Goal: Task Accomplishment & Management: Manage account settings

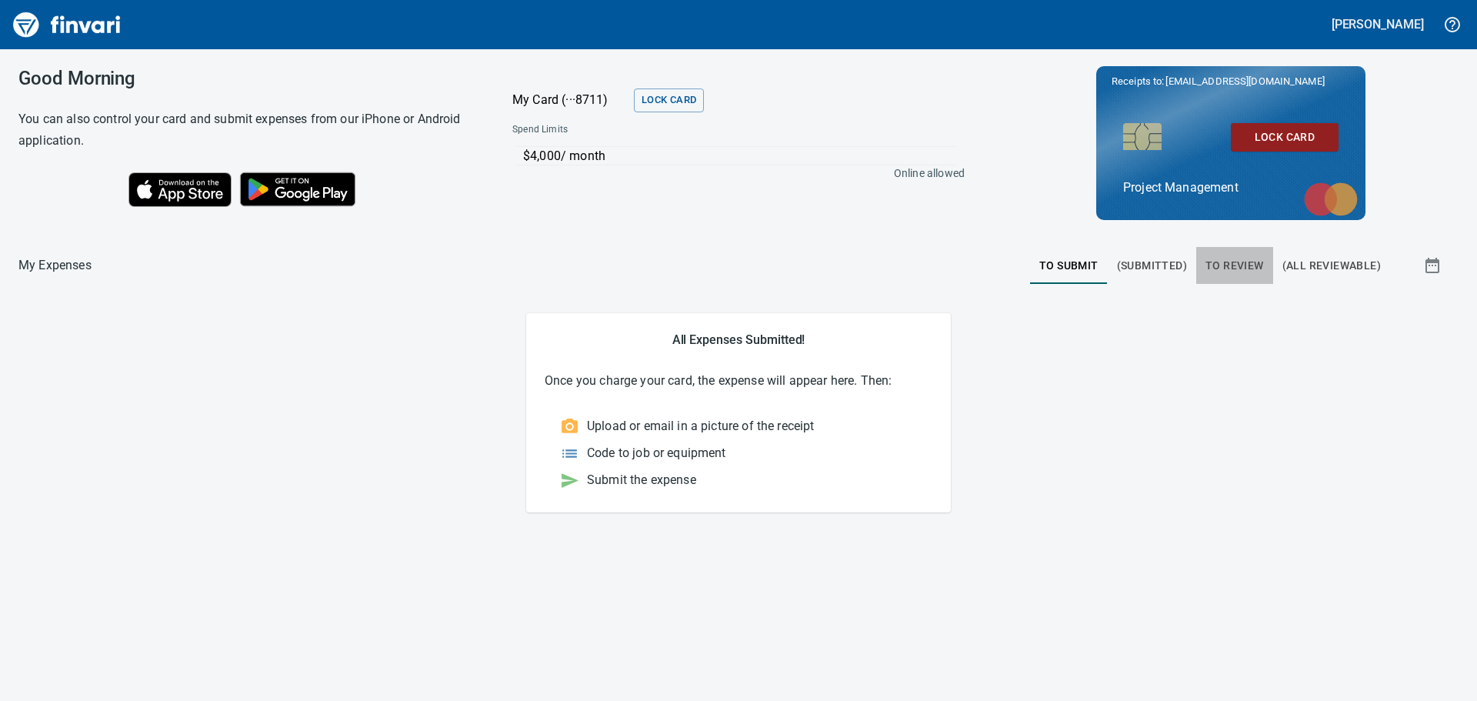
click at [1236, 265] on span "To Review" at bounding box center [1235, 265] width 58 height 19
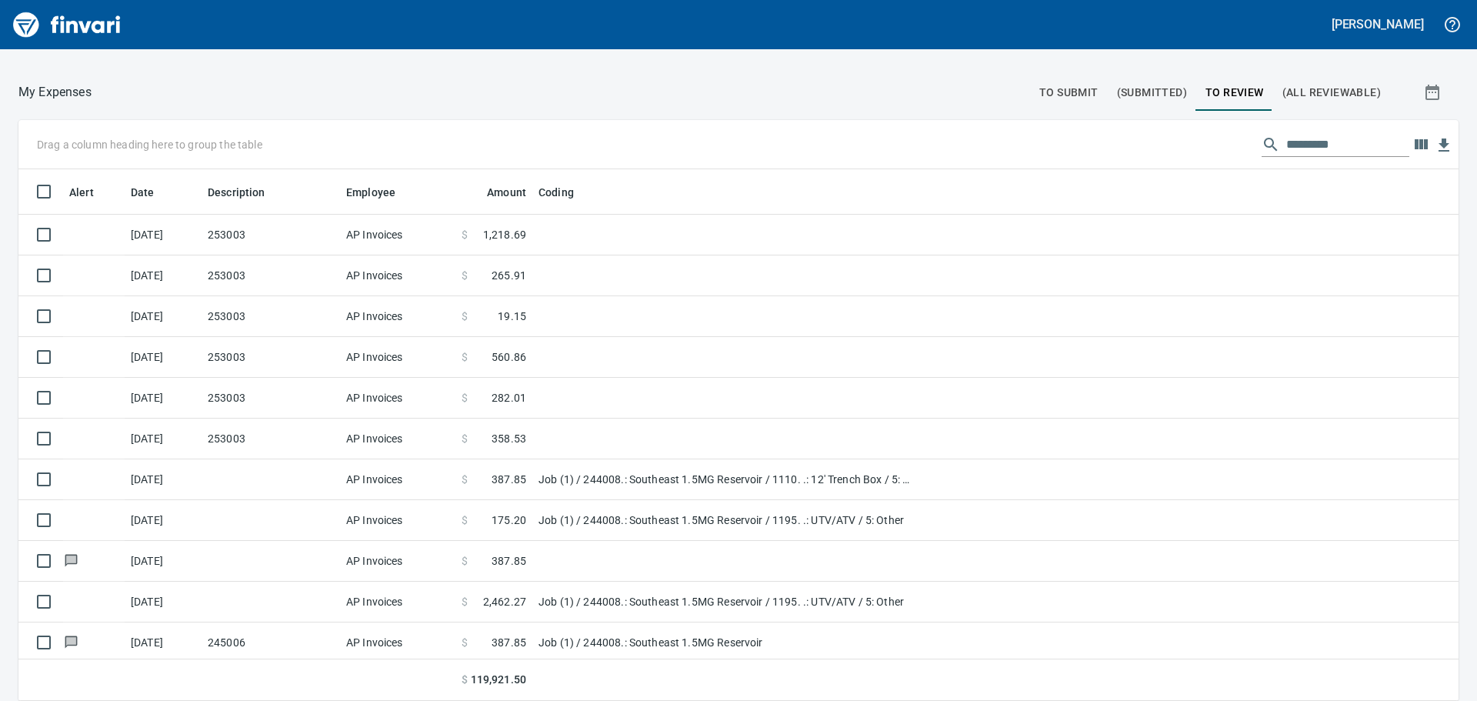
scroll to position [249, 0]
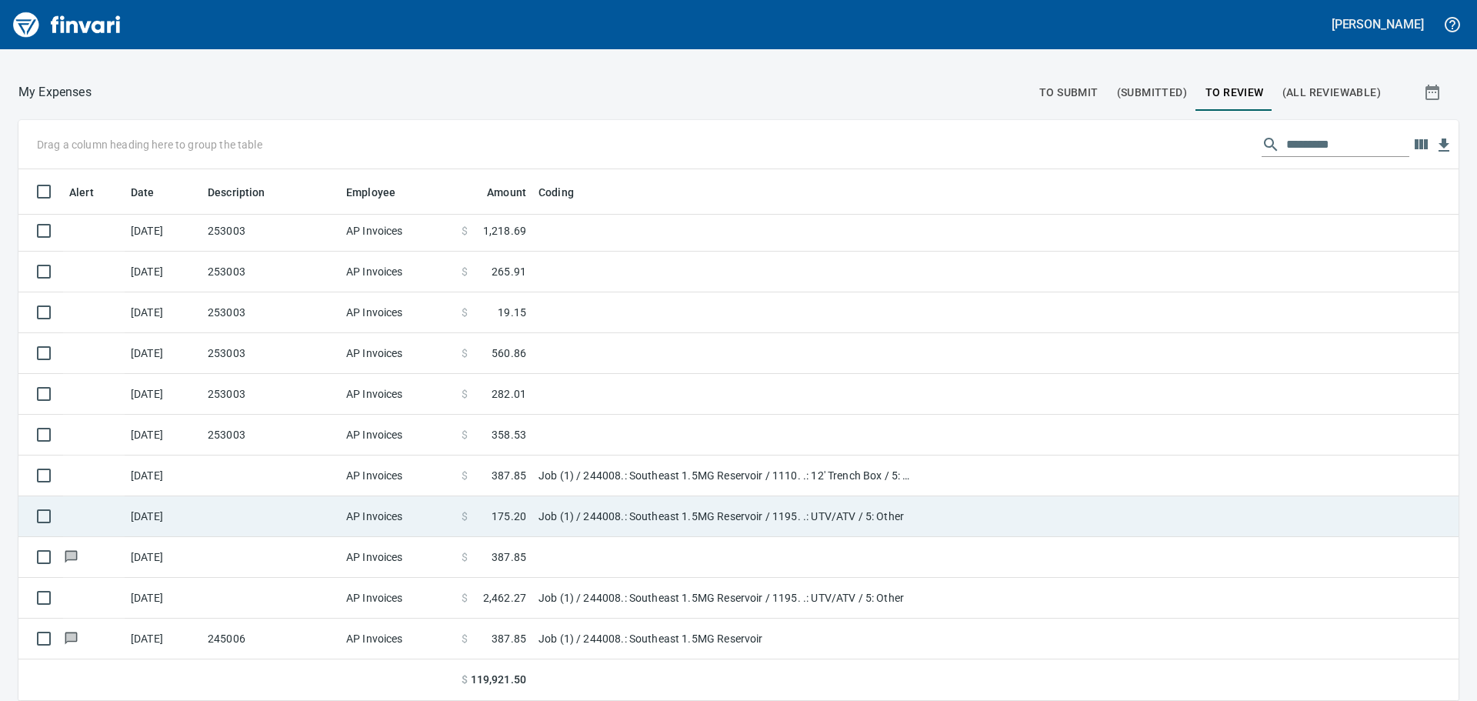
click at [518, 514] on span "175.20" at bounding box center [509, 516] width 35 height 15
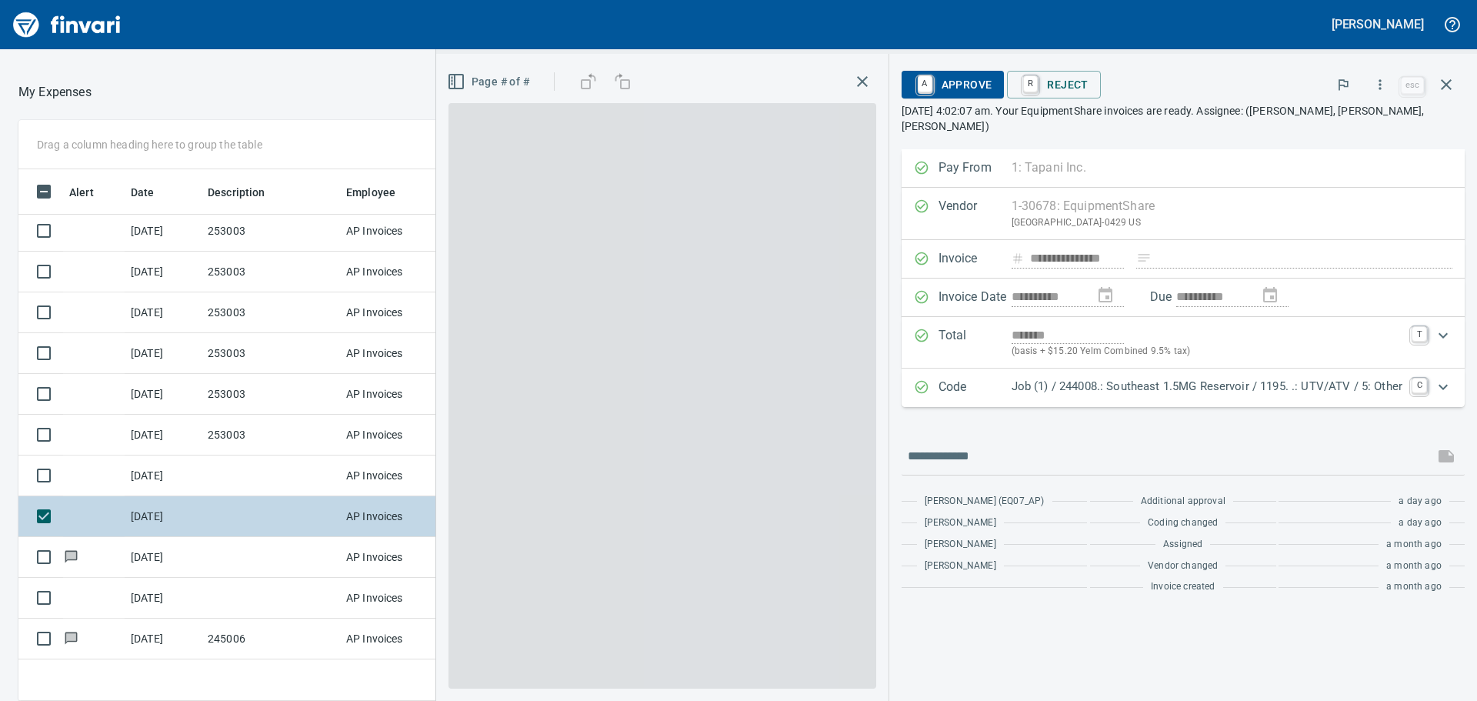
scroll to position [520, 1021]
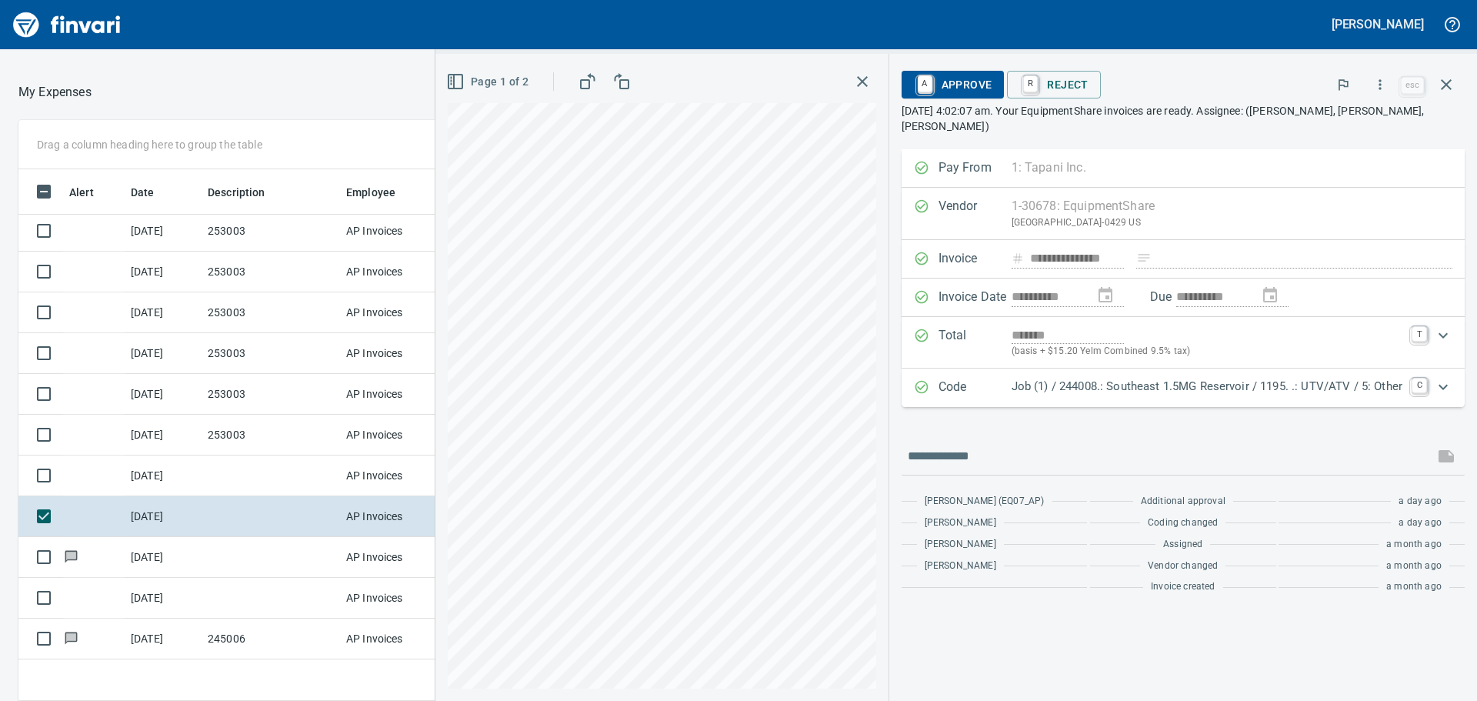
click at [882, 115] on div "Page 1 of 2" at bounding box center [661, 377] width 453 height 647
click at [466, 700] on html "[PERSON_NAME] Good Morning You can also control your card and submit expenses f…" at bounding box center [738, 350] width 1477 height 701
click at [436, 274] on div "Page 1 of 2" at bounding box center [661, 377] width 453 height 647
click at [918, 0] on html "[PERSON_NAME] Good Morning You can also control your card and submit expenses f…" at bounding box center [738, 350] width 1477 height 701
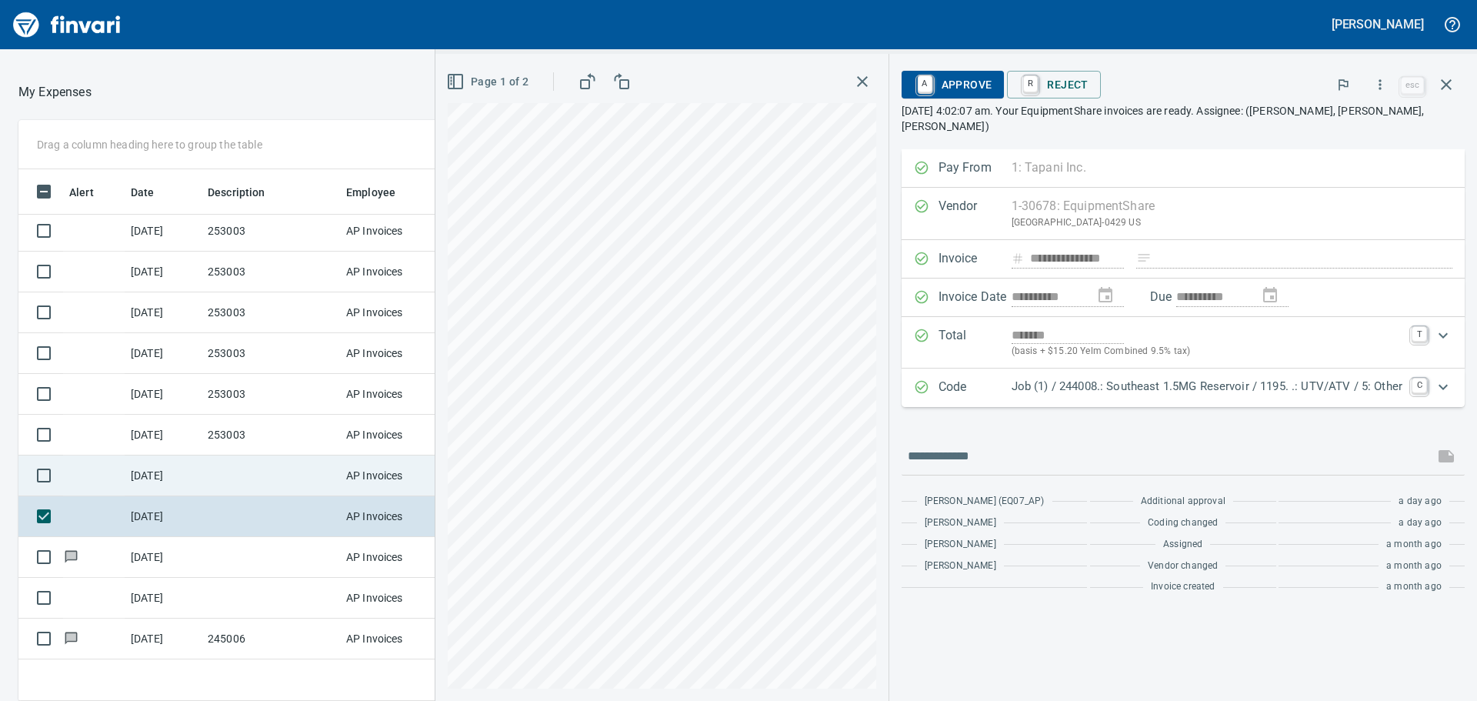
click at [288, 476] on td at bounding box center [271, 475] width 138 height 41
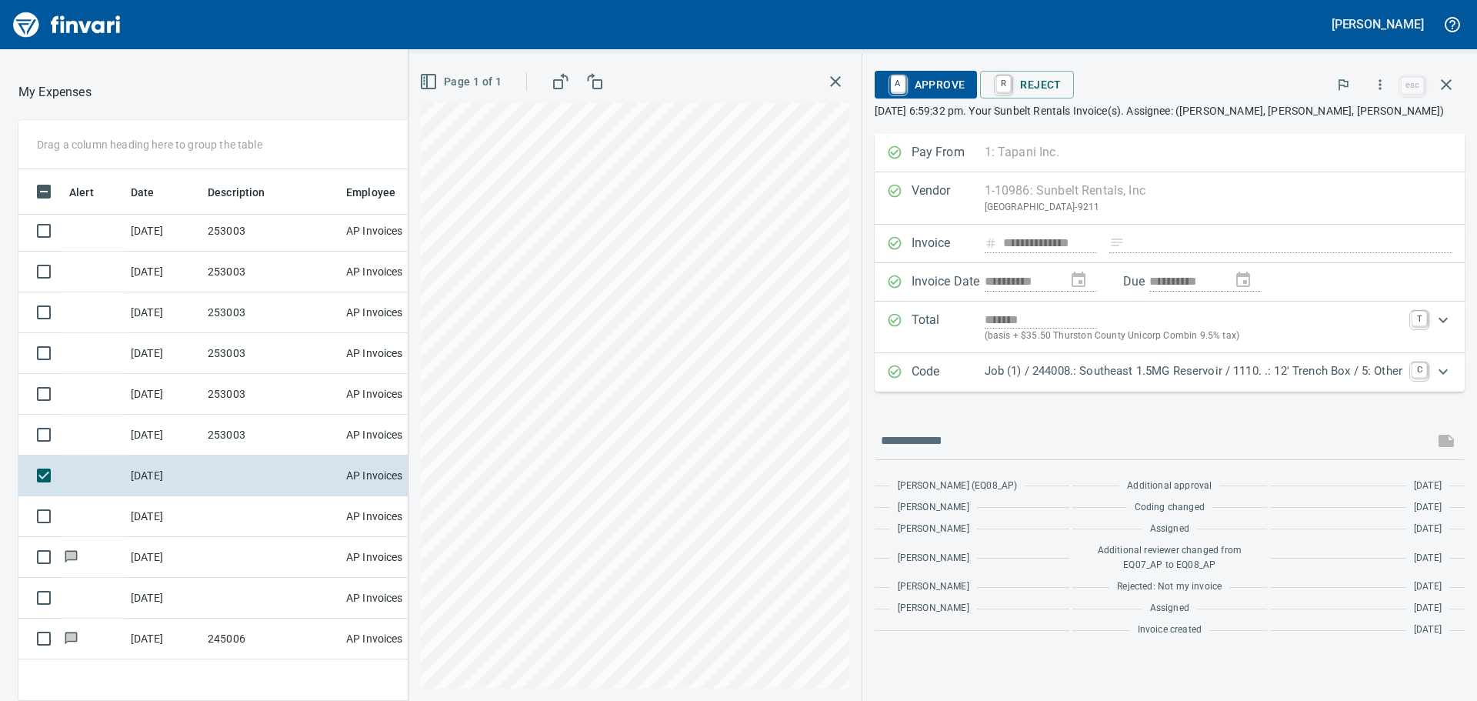
click at [319, 88] on div at bounding box center [369, 92] width 554 height 37
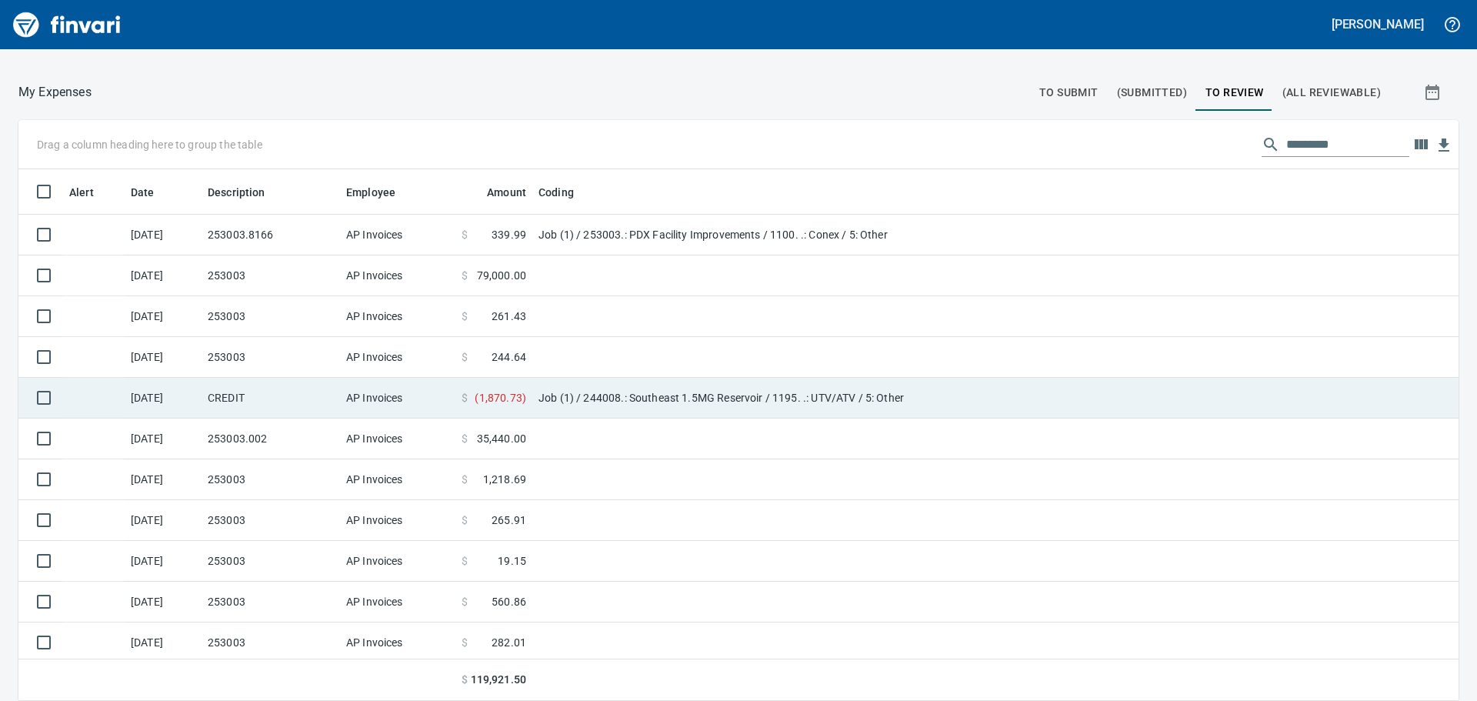
click at [672, 396] on td "Job (1) / 244008.: Southeast 1.5MG Reservoir / 1195. .: UTV/ATV / 5: Other" at bounding box center [724, 398] width 385 height 41
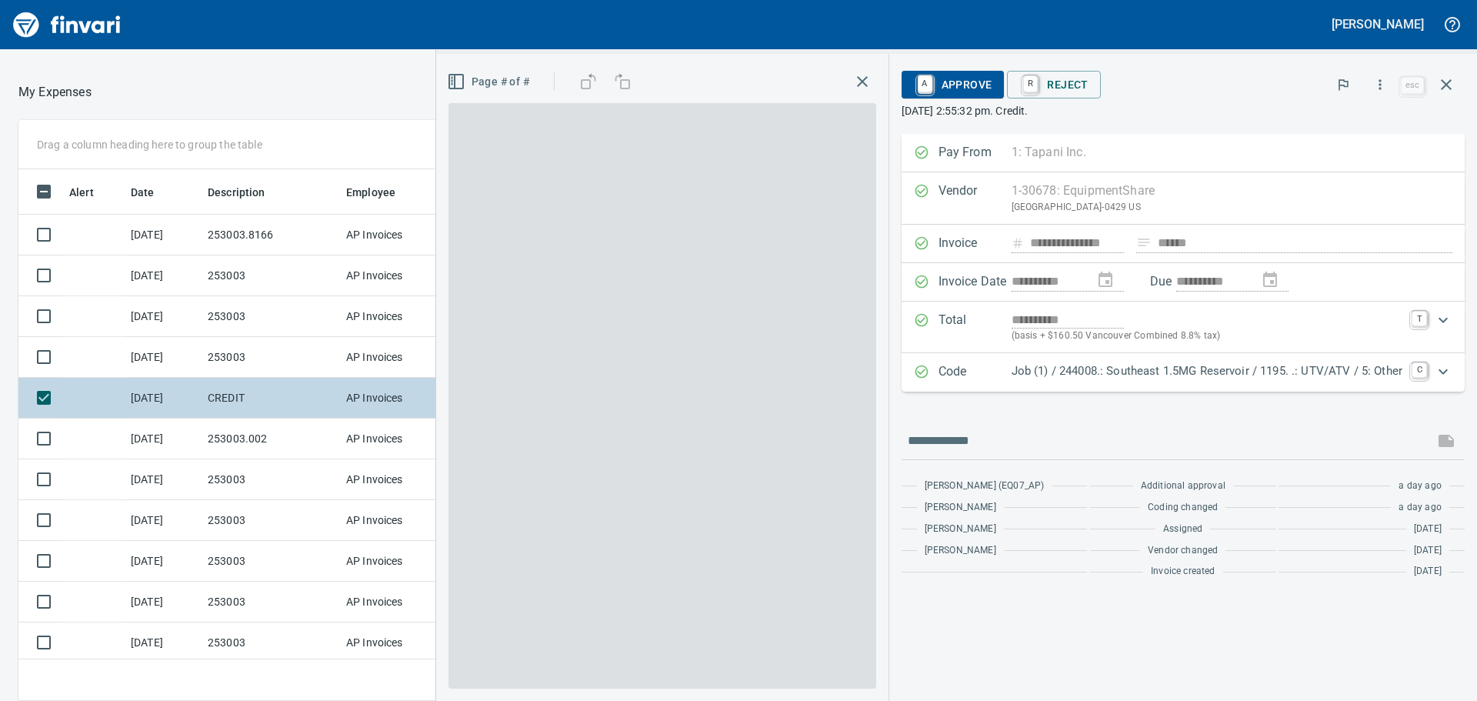
scroll to position [520, 1021]
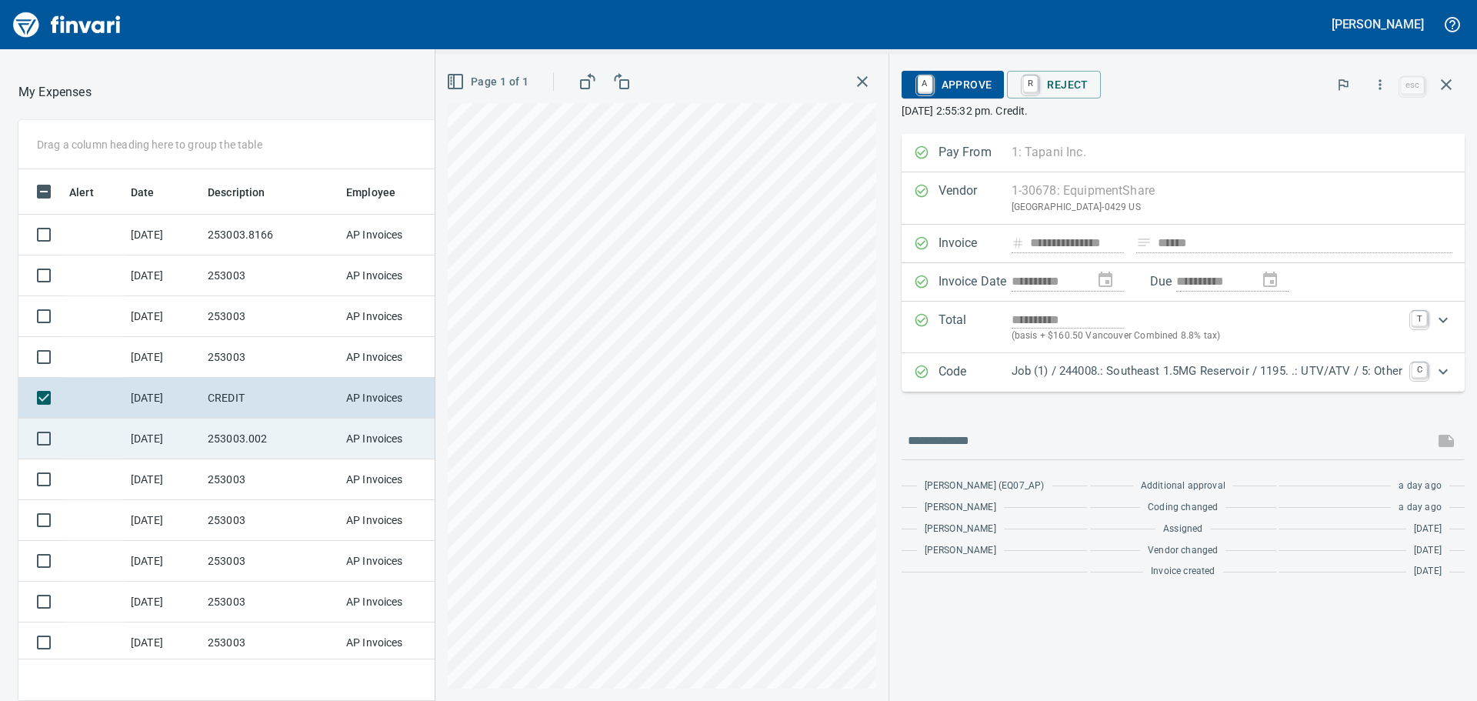
click at [391, 435] on div "Drag a column heading here to group the table Alert Date Description Employee A…" at bounding box center [738, 410] width 1477 height 581
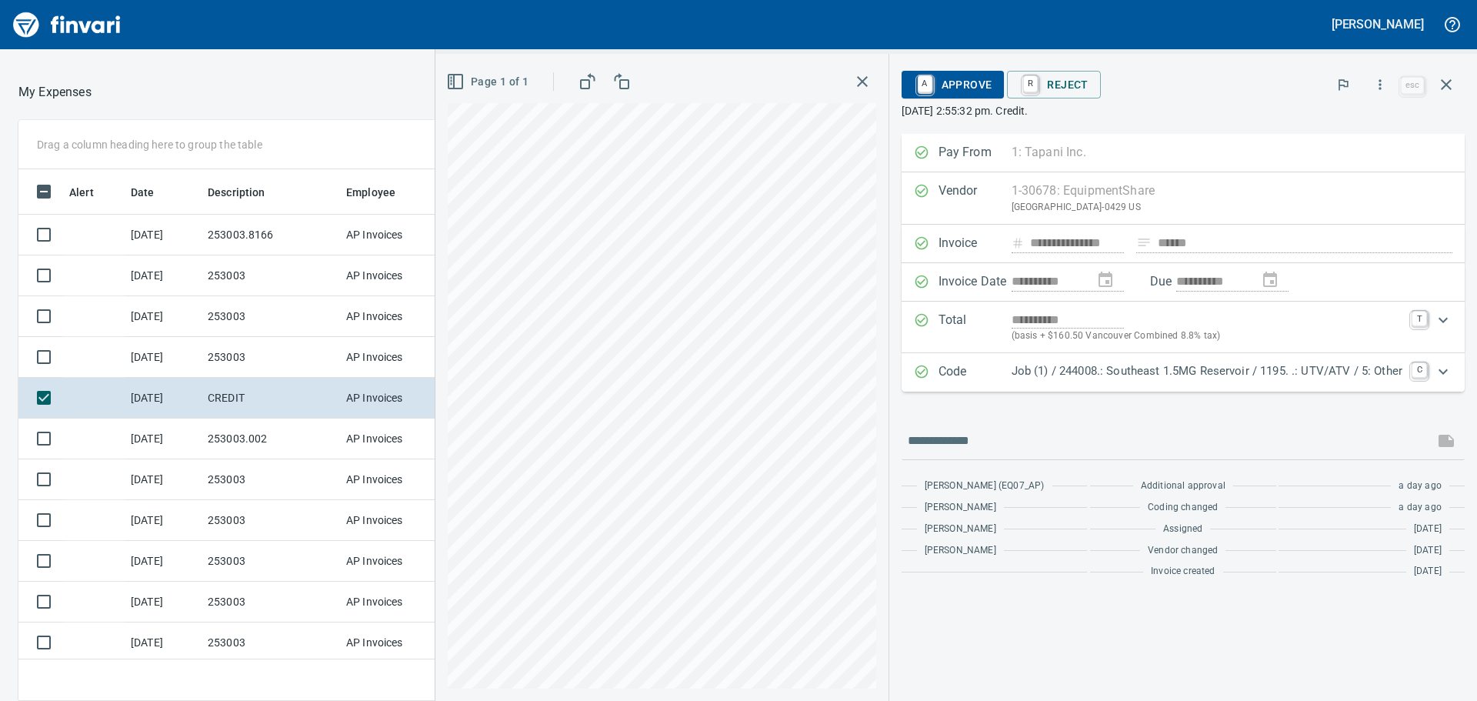
click at [372, 74] on div at bounding box center [369, 92] width 554 height 37
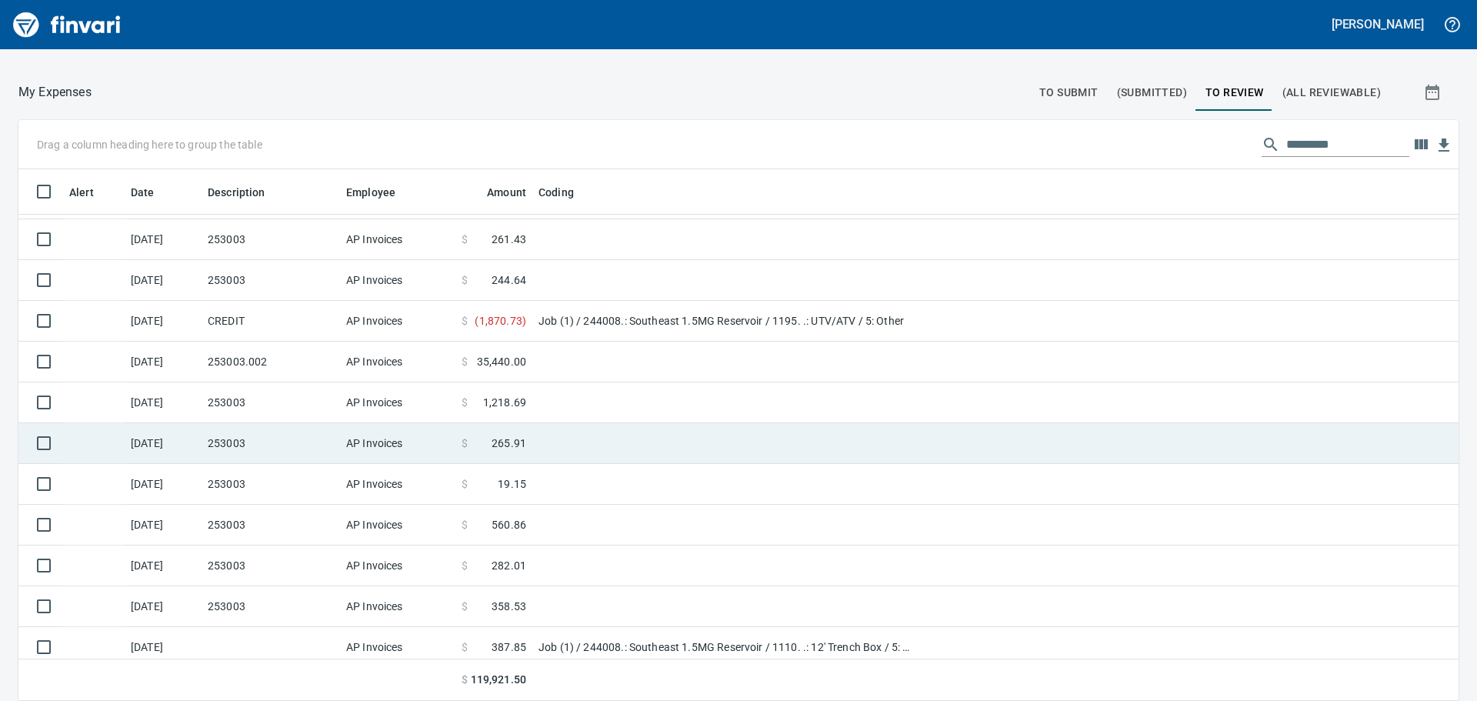
scroll to position [249, 0]
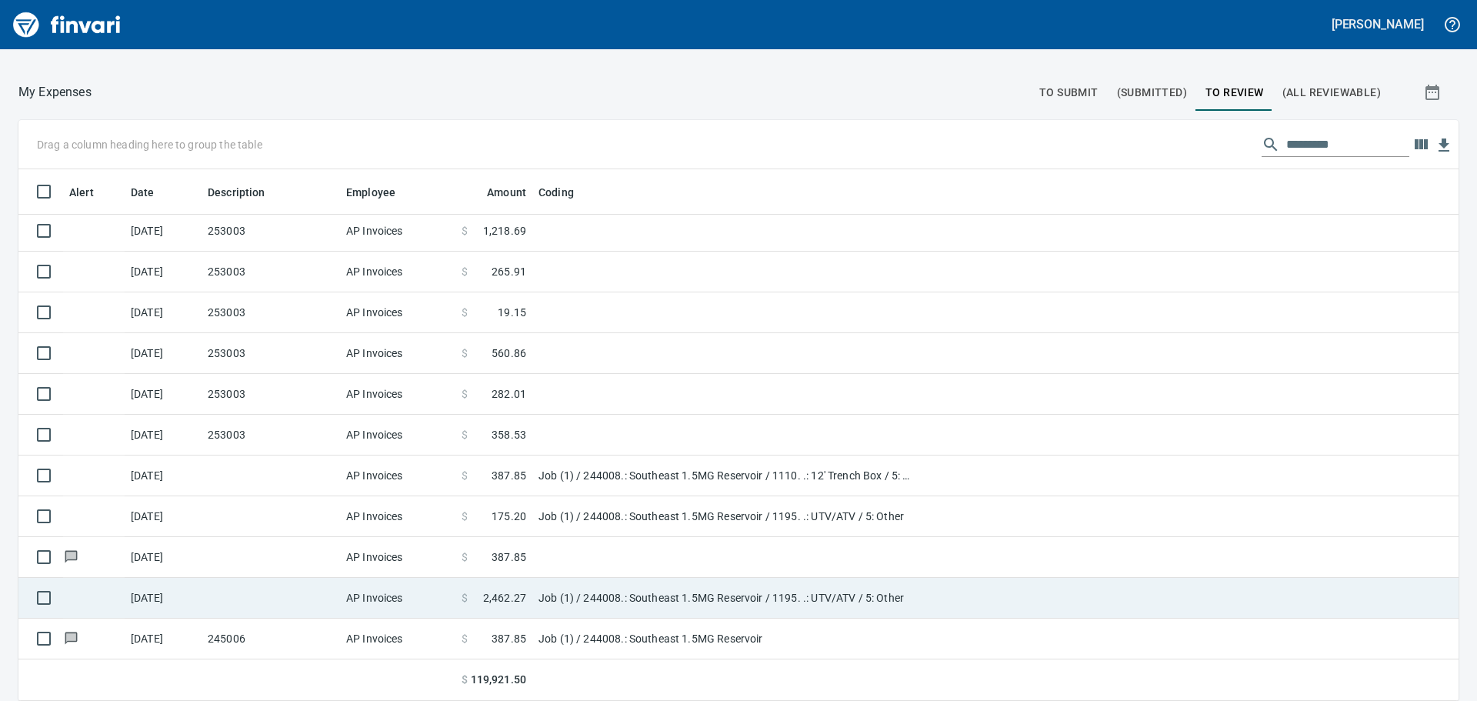
click at [647, 595] on td "Job (1) / 244008.: Southeast 1.5MG Reservoir / 1195. .: UTV/ATV / 5: Other" at bounding box center [724, 598] width 385 height 41
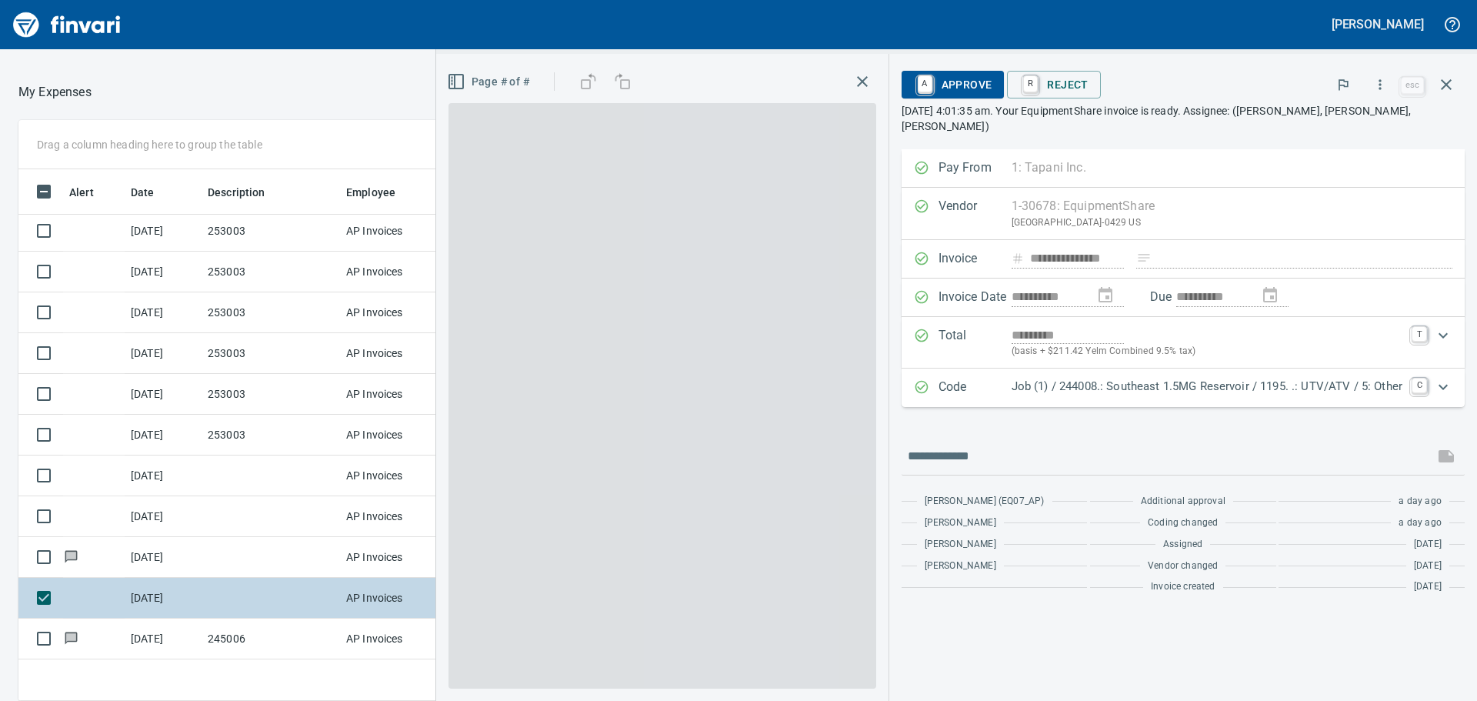
scroll to position [520, 1021]
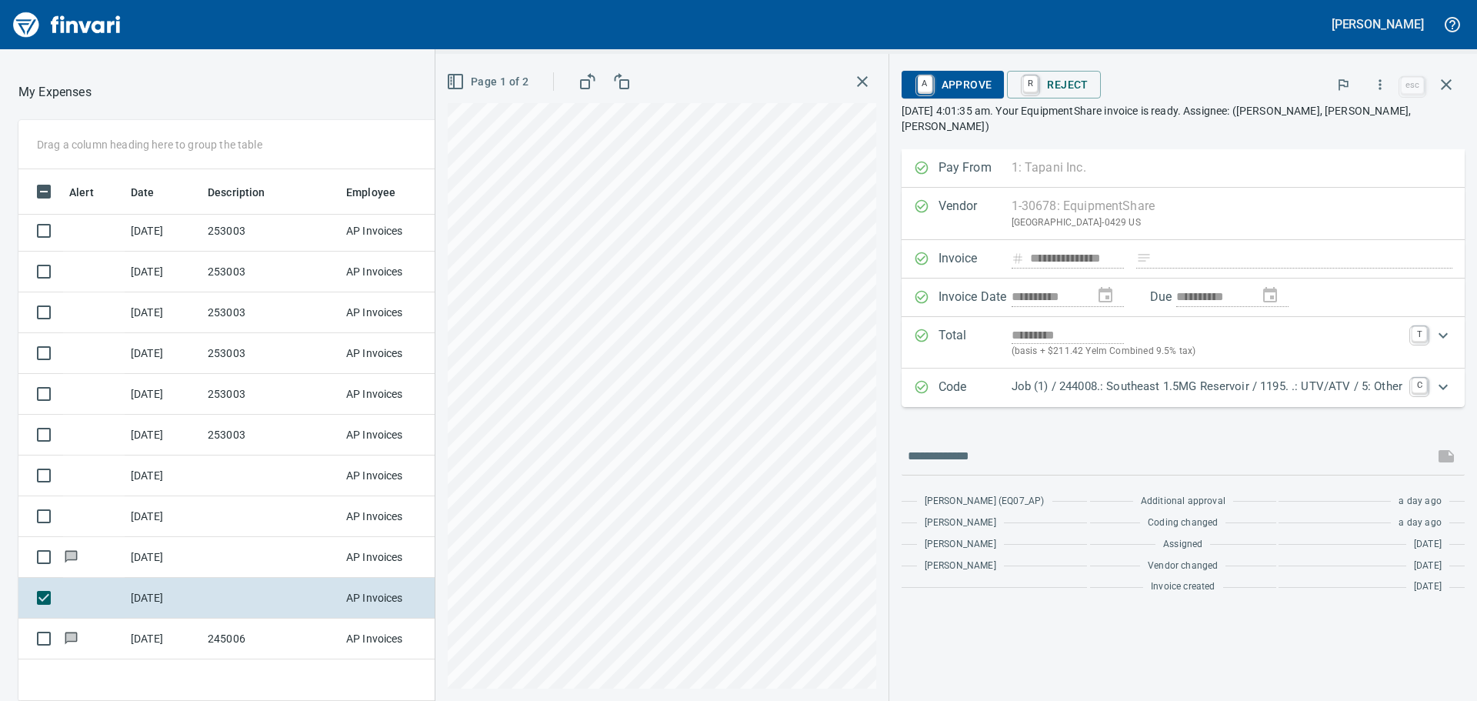
click at [263, 85] on div at bounding box center [369, 92] width 554 height 37
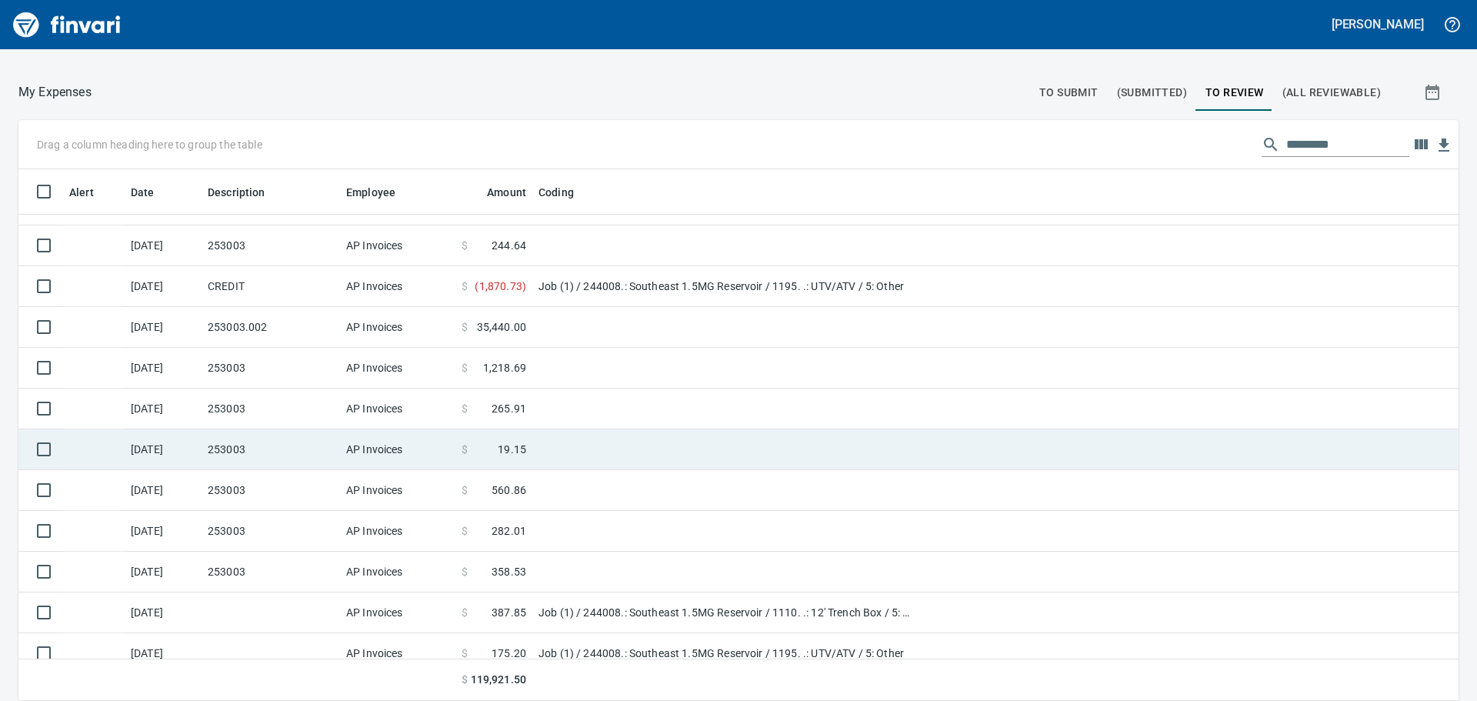
scroll to position [249, 0]
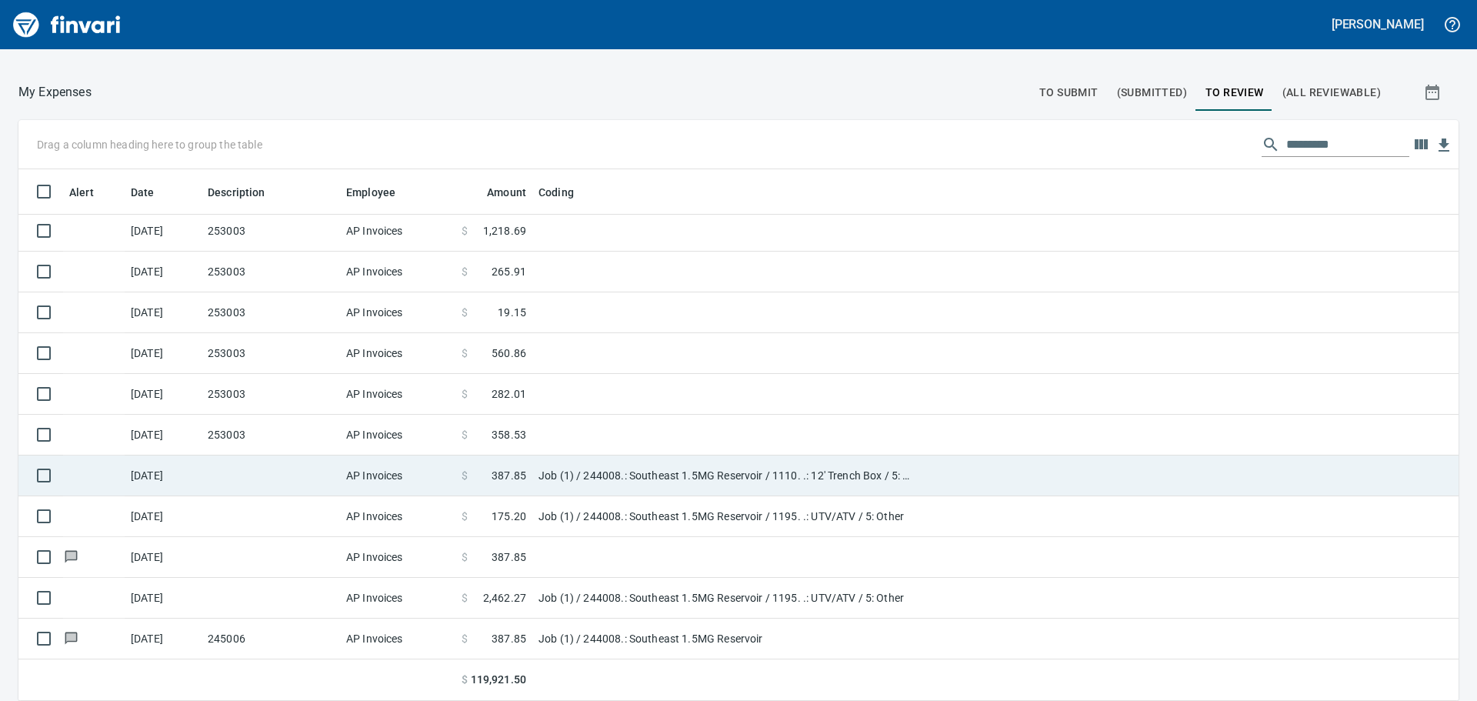
click at [540, 466] on td "Job (1) / 244008.: Southeast 1.5MG Reservoir / 1110. .: 12' Trench Box / 5: Oth…" at bounding box center [724, 475] width 385 height 41
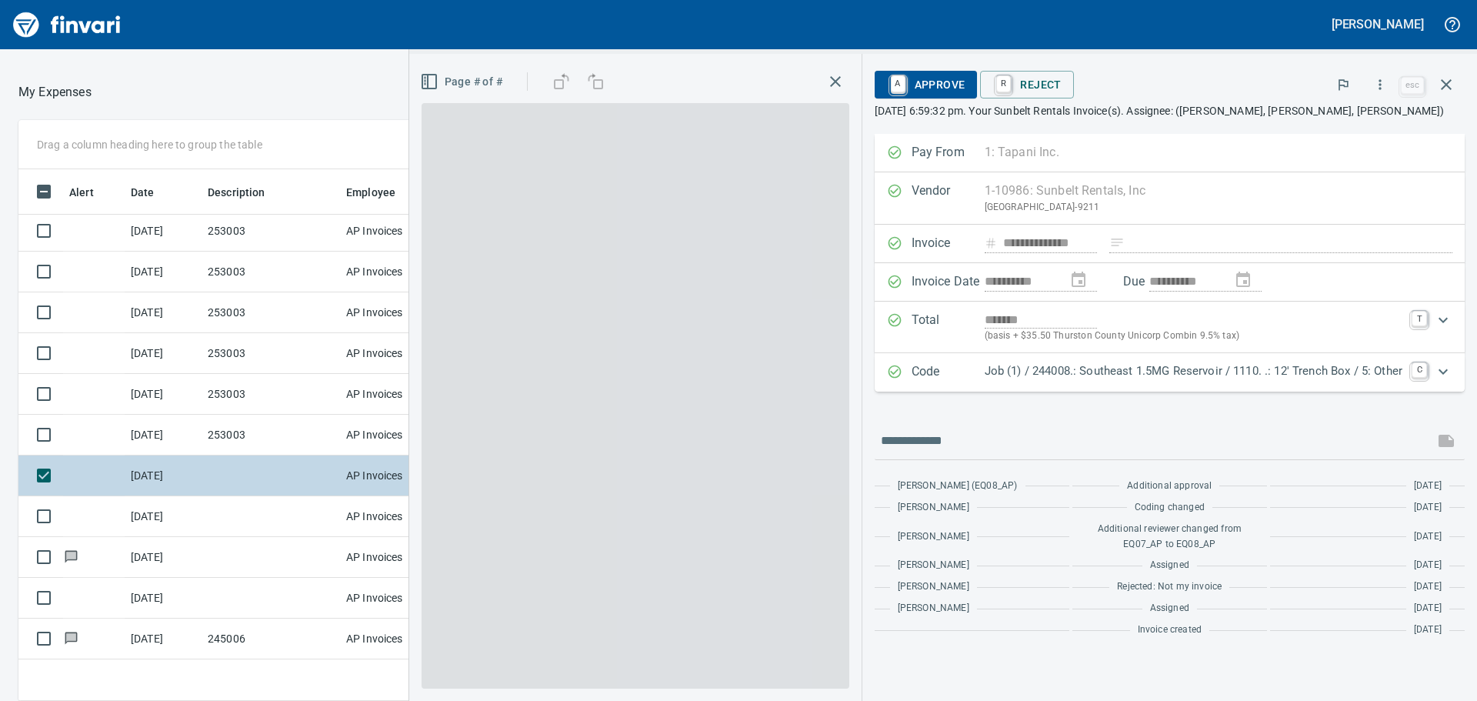
scroll to position [520, 1021]
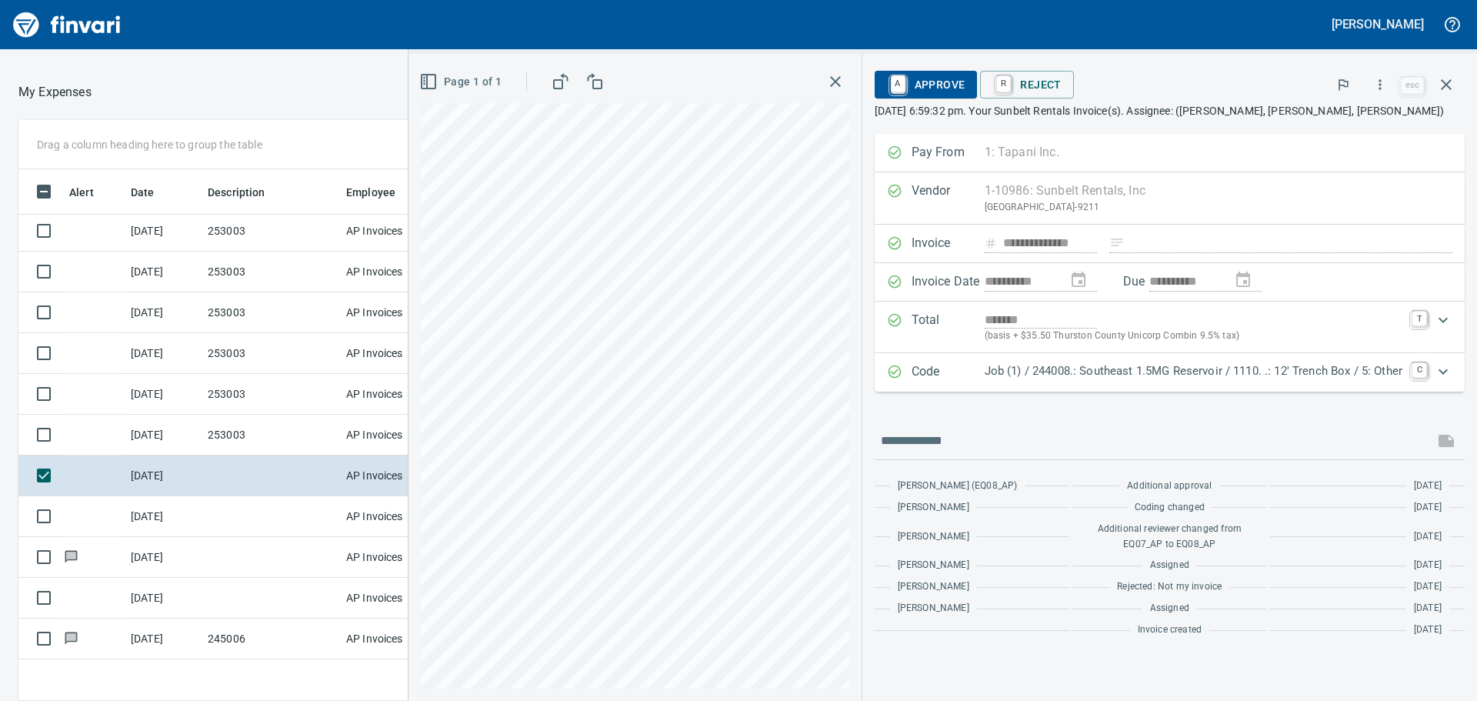
click at [255, 72] on div "Good Morning You can also control your card and submit expenses from our iPhone…" at bounding box center [738, 375] width 1477 height 652
click at [254, 97] on div at bounding box center [369, 92] width 554 height 37
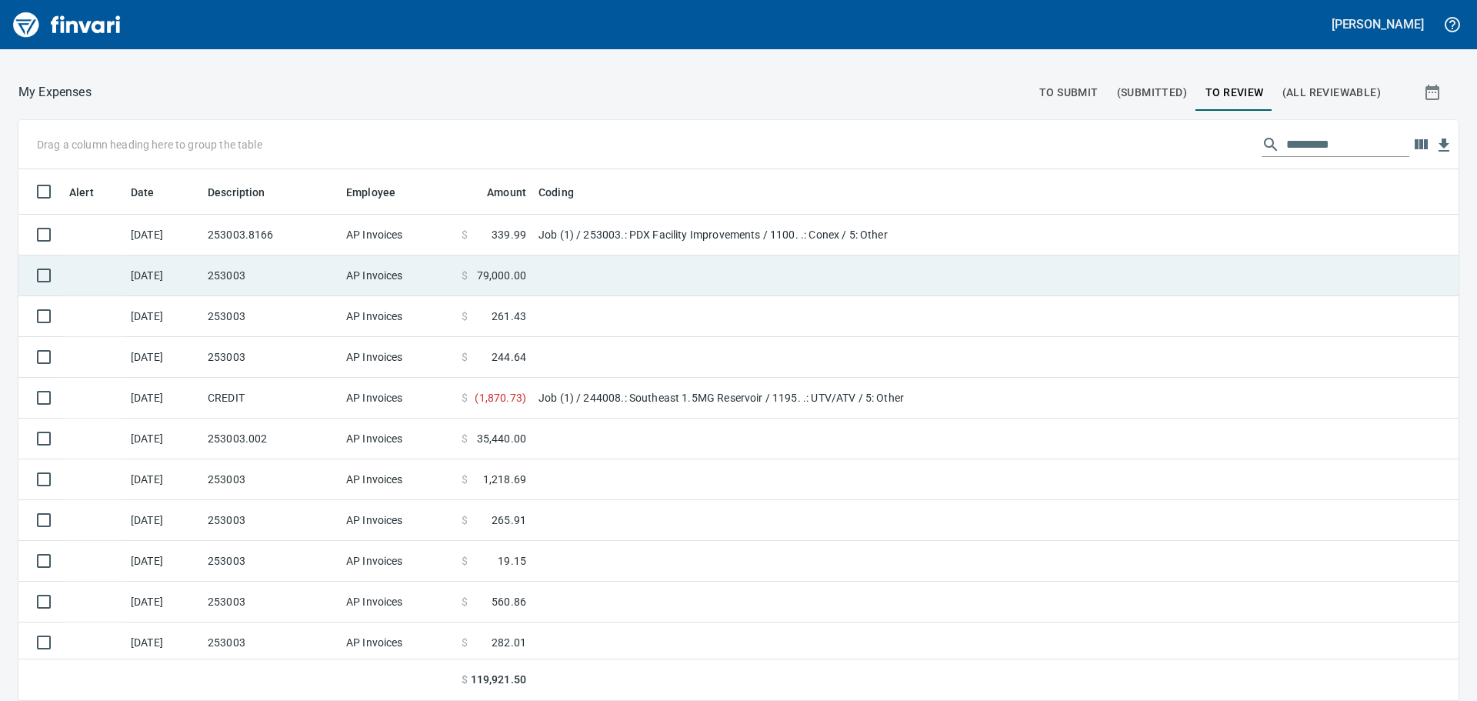
click at [428, 280] on td "AP Invoices" at bounding box center [397, 275] width 115 height 41
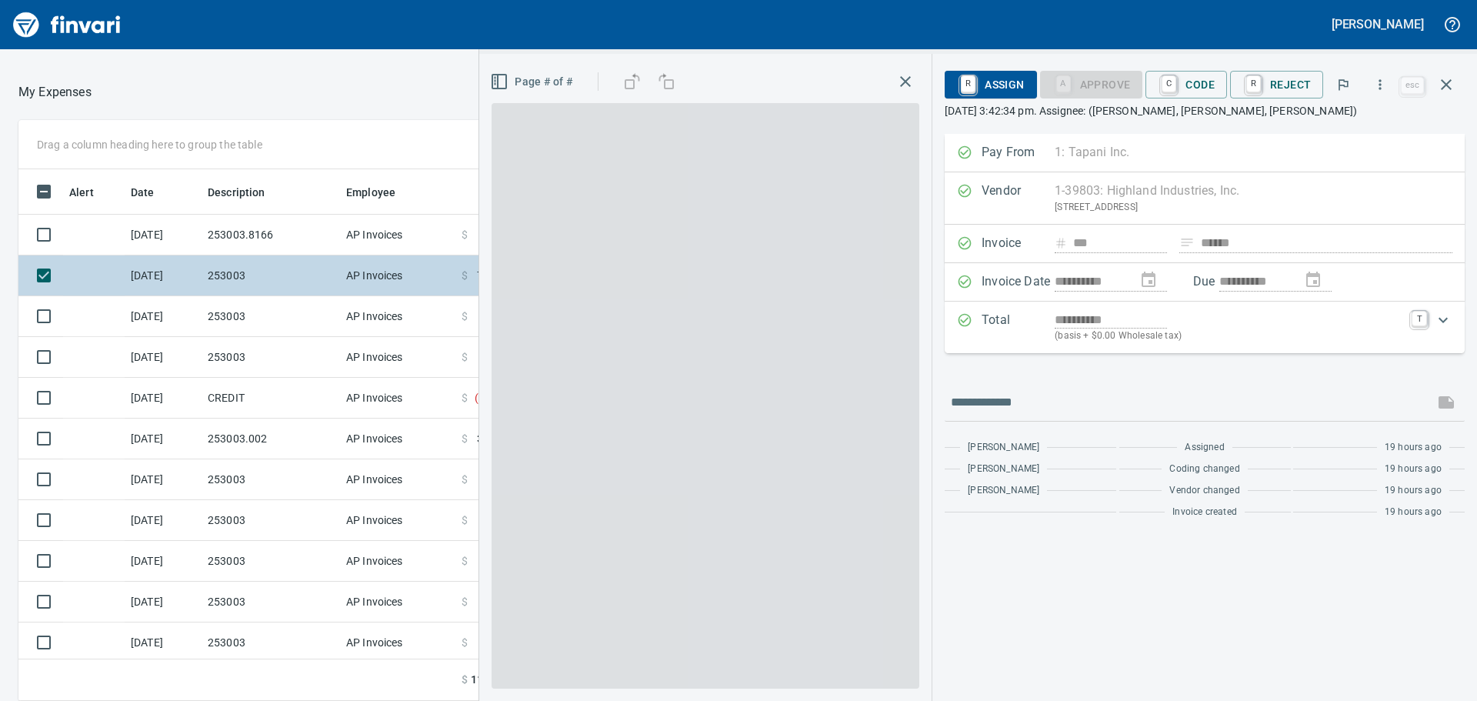
scroll to position [520, 1021]
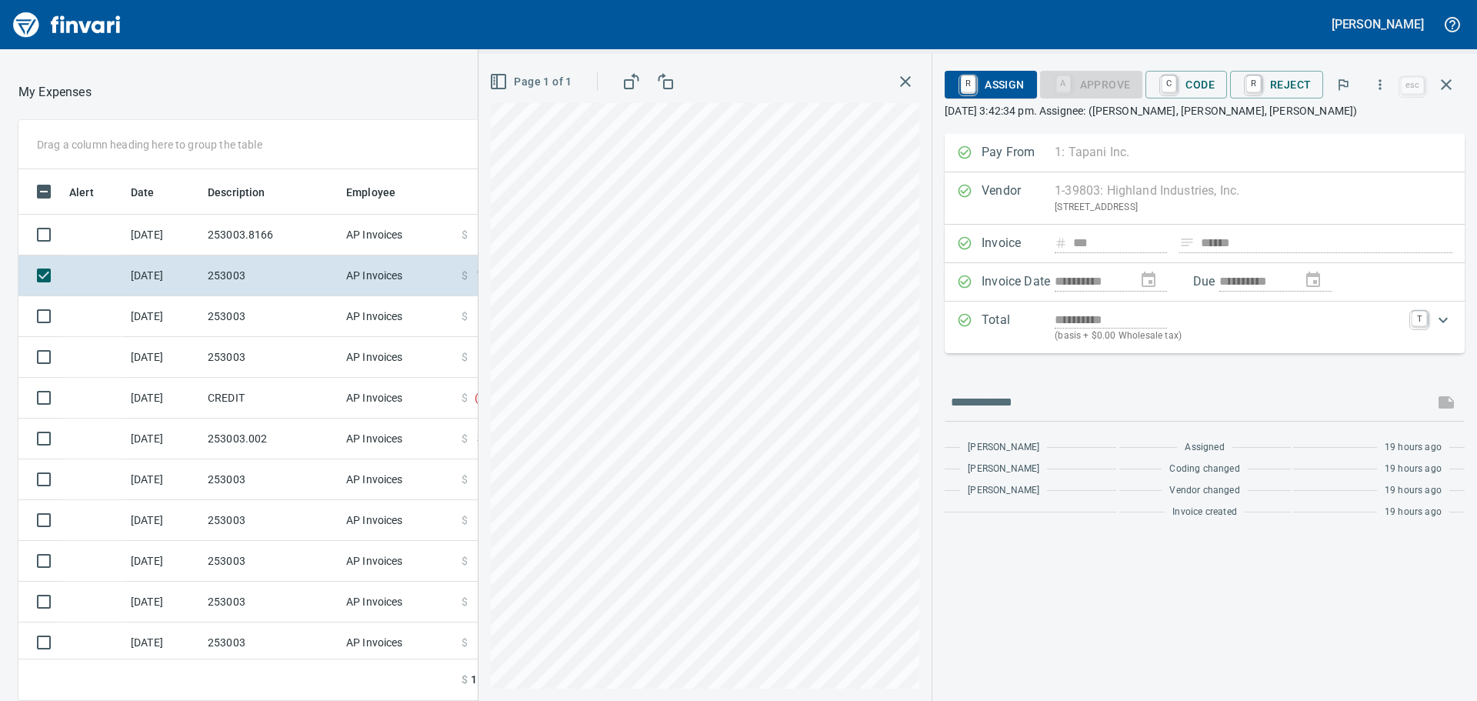
click at [402, 85] on div at bounding box center [369, 92] width 554 height 37
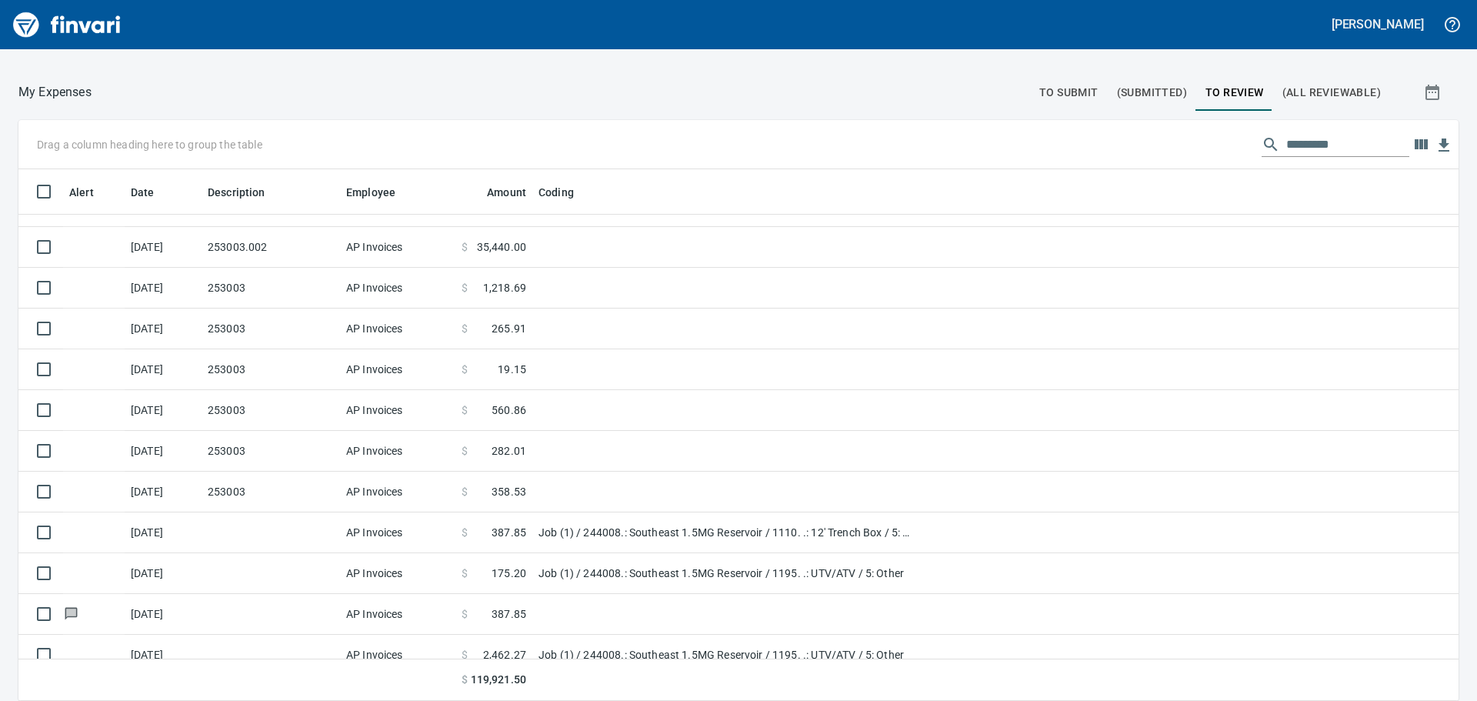
scroll to position [249, 0]
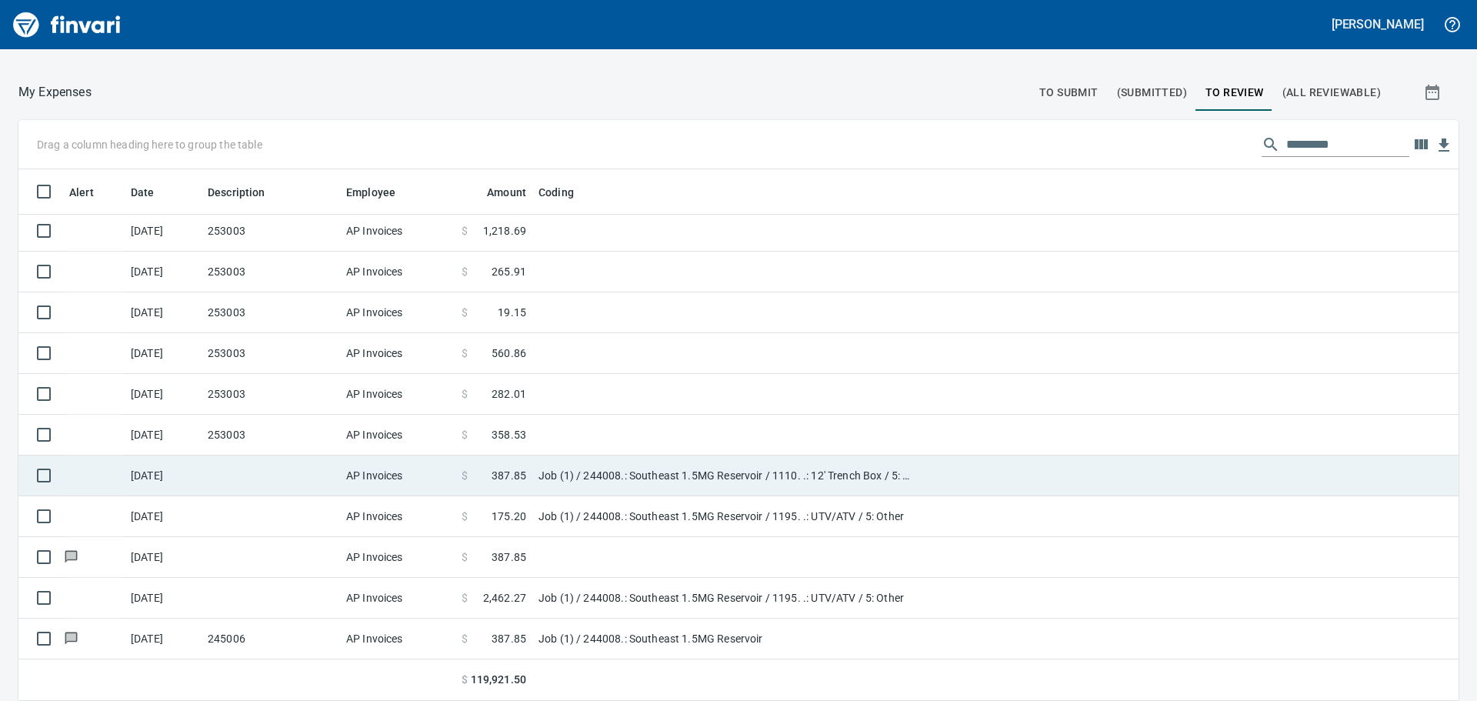
click at [554, 469] on td "Job (1) / 244008.: Southeast 1.5MG Reservoir / 1110. .: 12' Trench Box / 5: Oth…" at bounding box center [724, 475] width 385 height 41
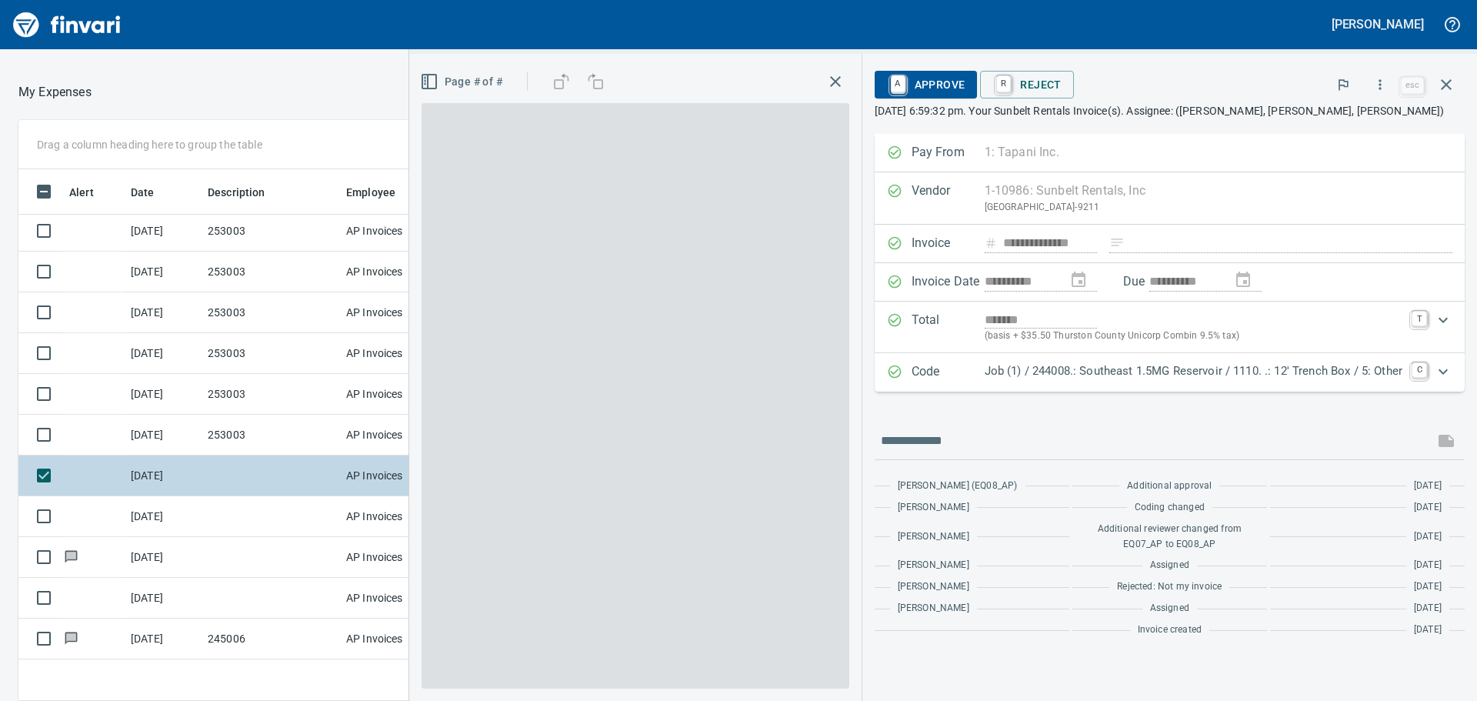
scroll to position [520, 1021]
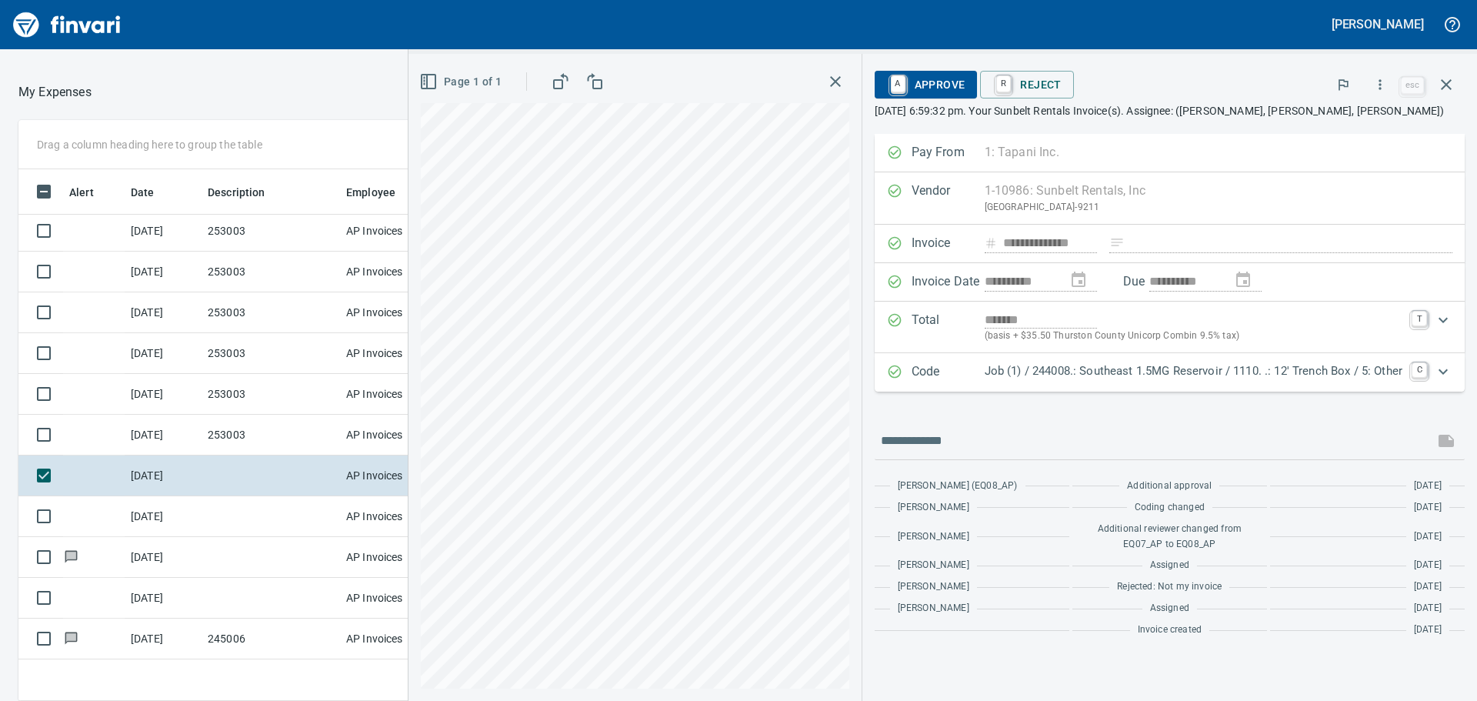
click at [249, 82] on div at bounding box center [369, 92] width 554 height 37
